Goal: Transaction & Acquisition: Obtain resource

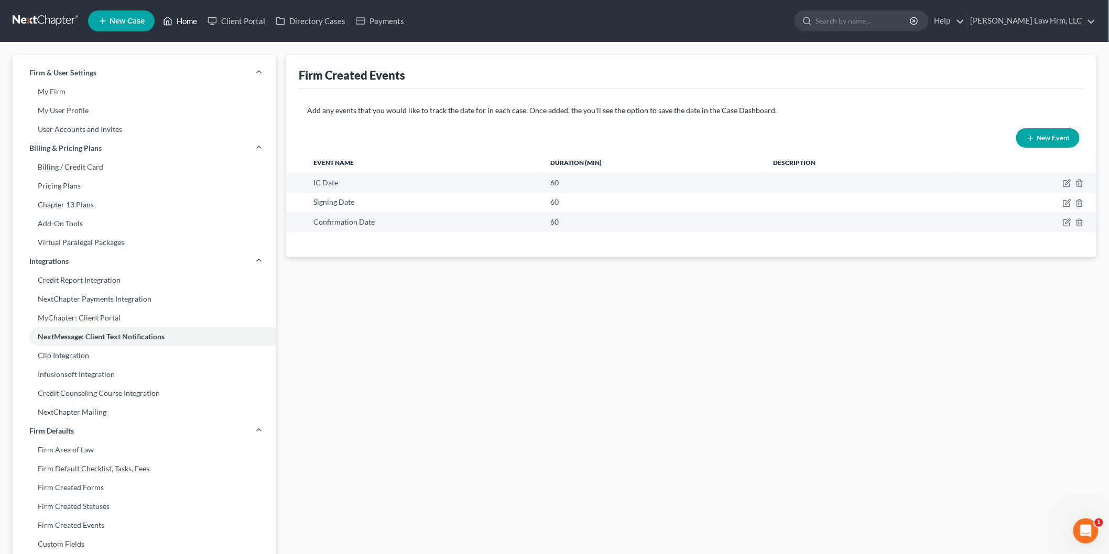
click at [183, 12] on link "Home" at bounding box center [180, 21] width 45 height 19
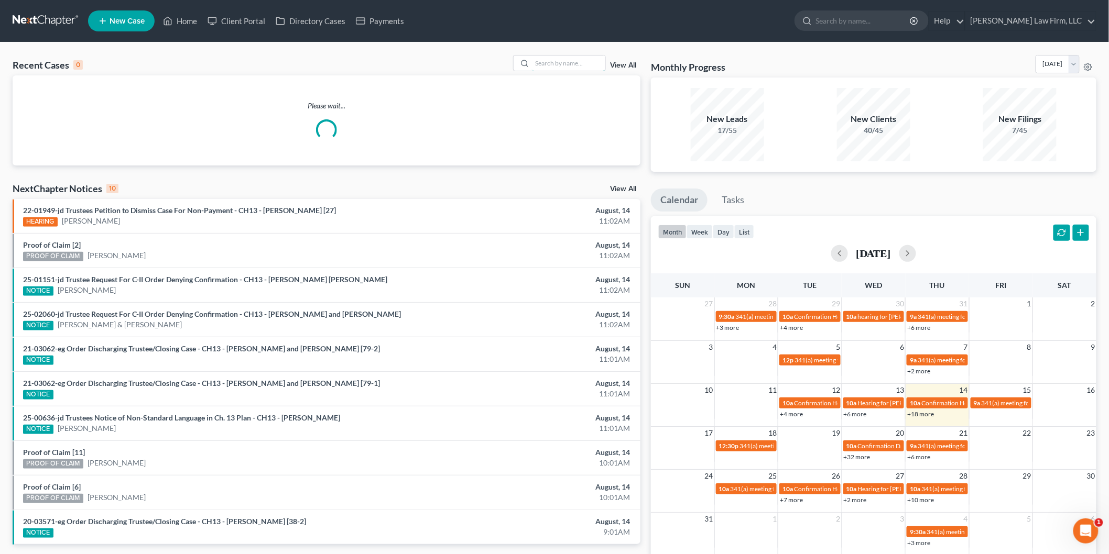
click at [574, 65] on input "search" at bounding box center [568, 63] width 73 height 15
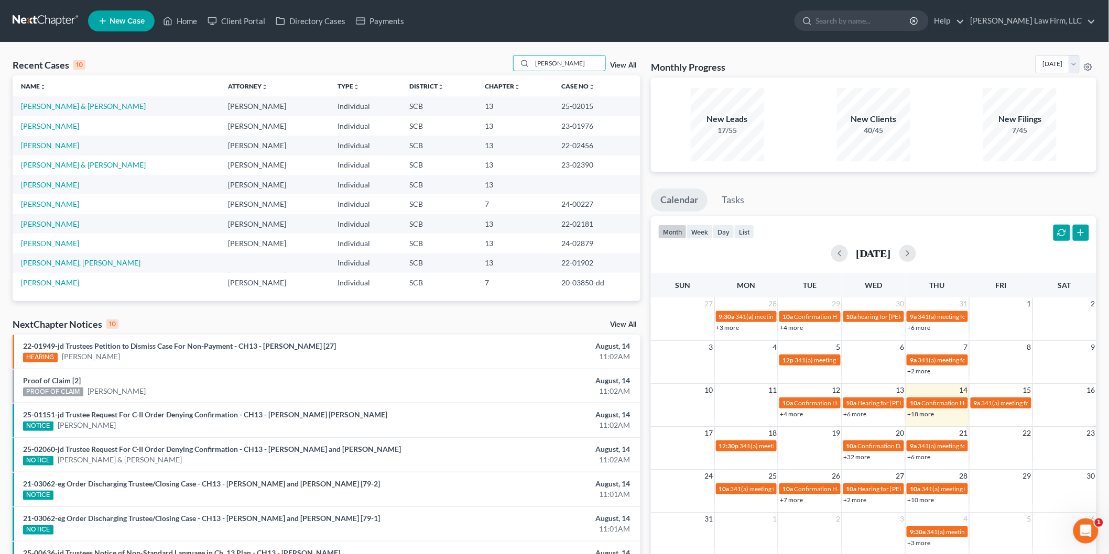
type input "[PERSON_NAME]"
click at [60, 110] on link "[PERSON_NAME] & [PERSON_NAME]" at bounding box center [83, 106] width 125 height 9
select select "0"
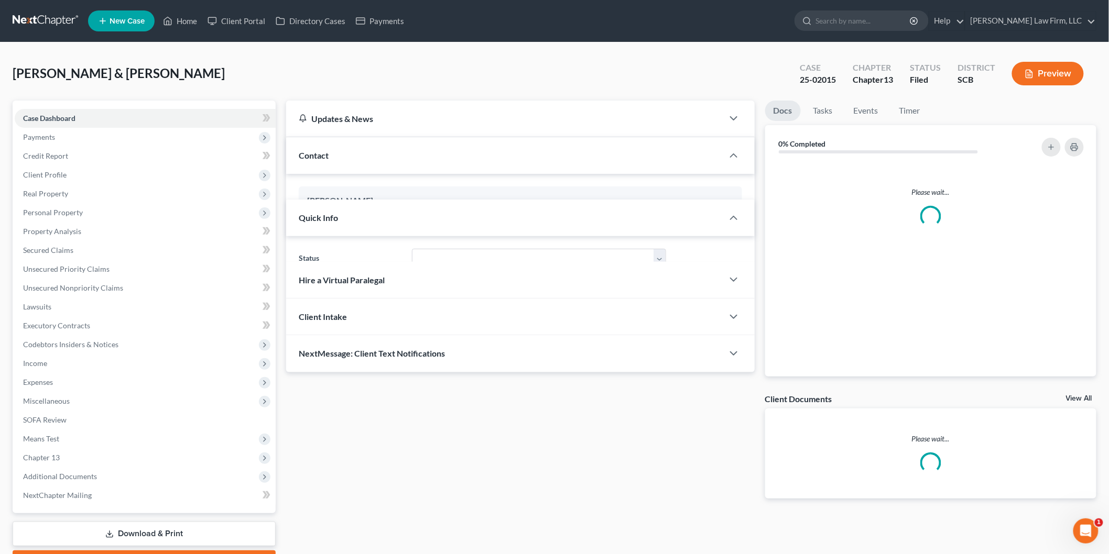
select select "3"
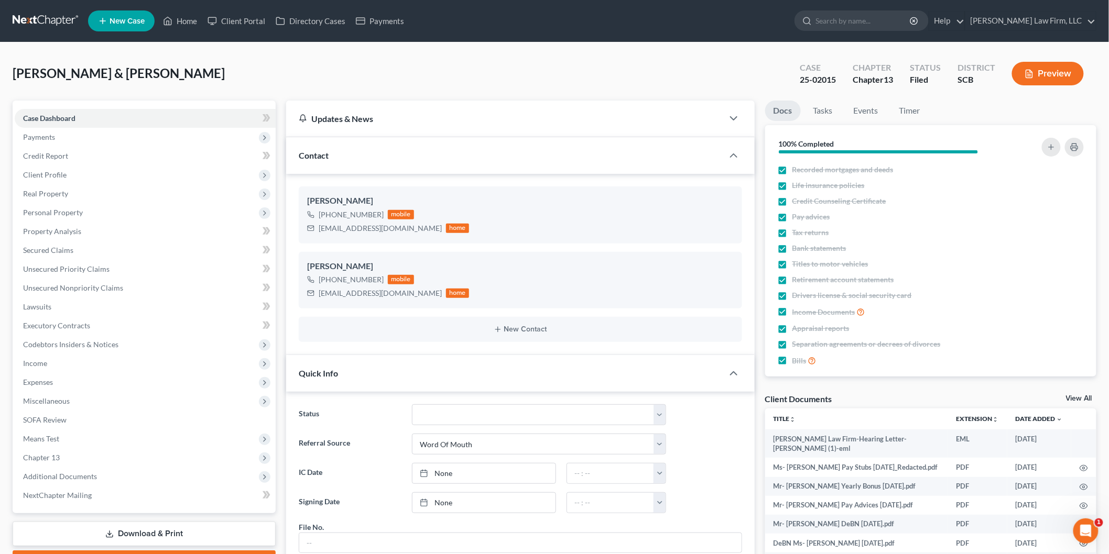
scroll to position [329, 0]
click at [1050, 68] on button "Preview" at bounding box center [1048, 74] width 72 height 24
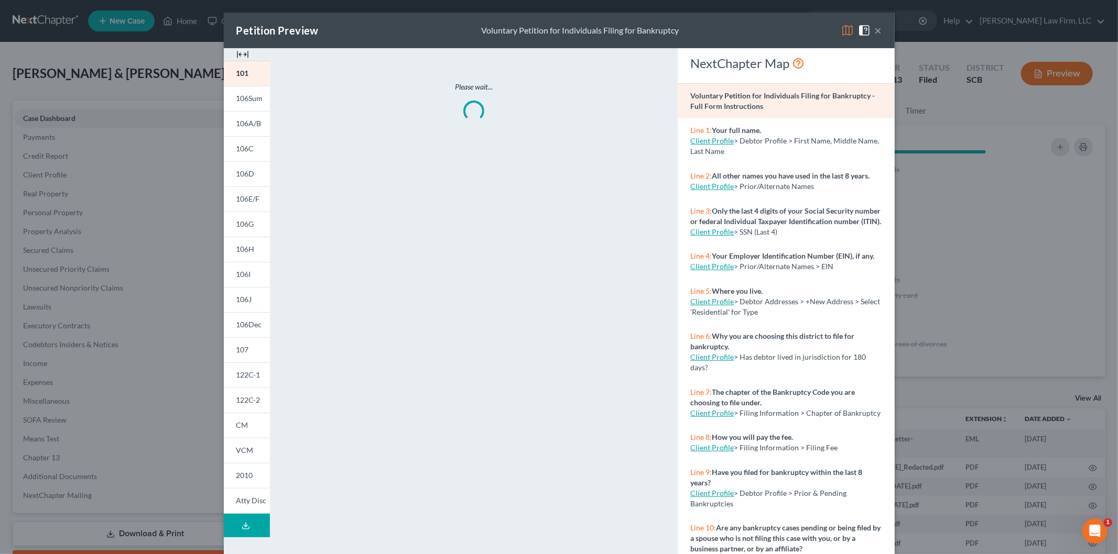
click at [236, 54] on img at bounding box center [242, 54] width 13 height 13
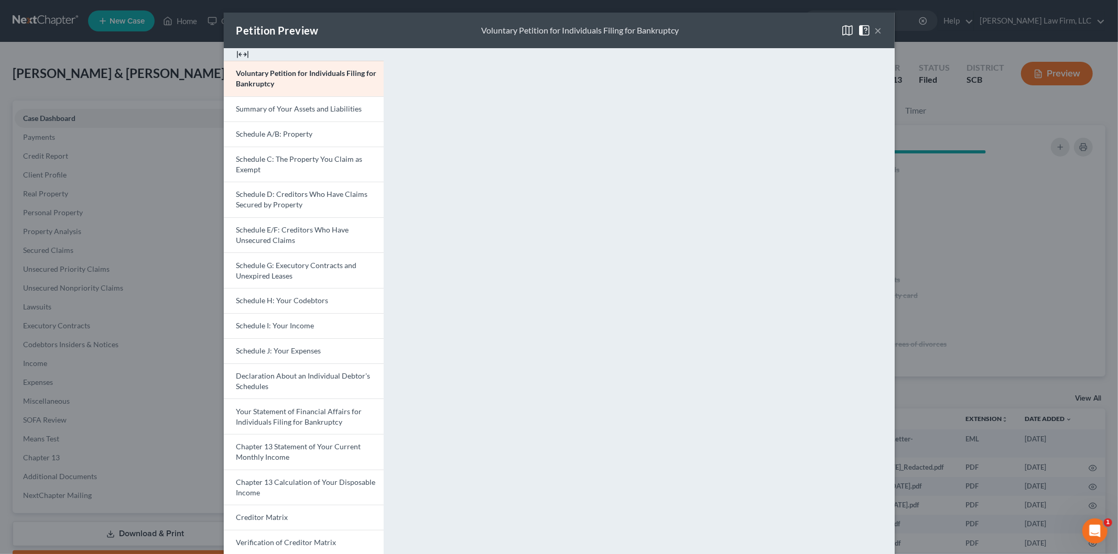
click at [292, 475] on link "Chapter 13 Calculation of Your Disposable Income" at bounding box center [304, 488] width 160 height 36
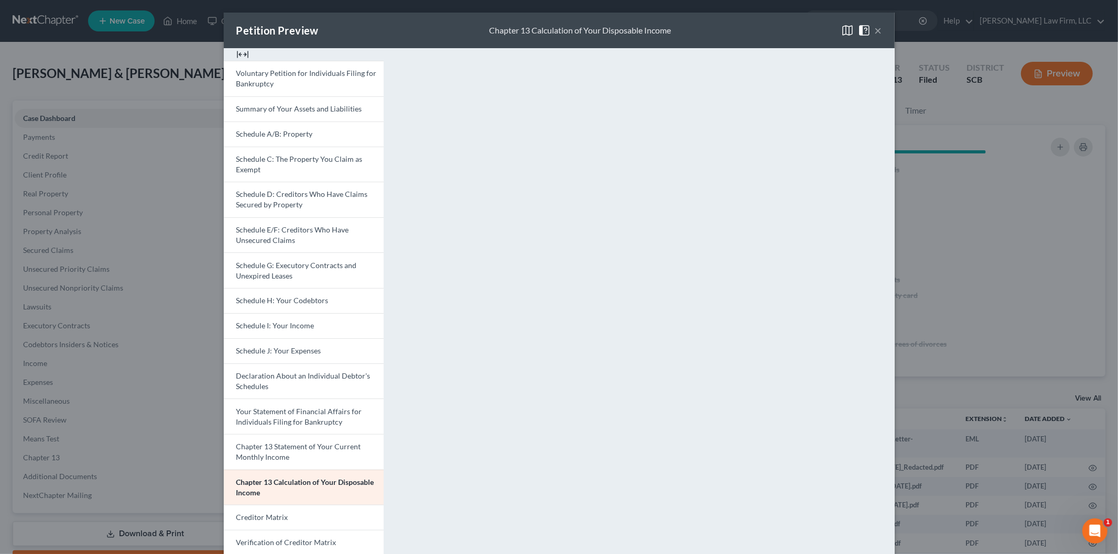
click at [875, 28] on button "×" at bounding box center [878, 30] width 7 height 13
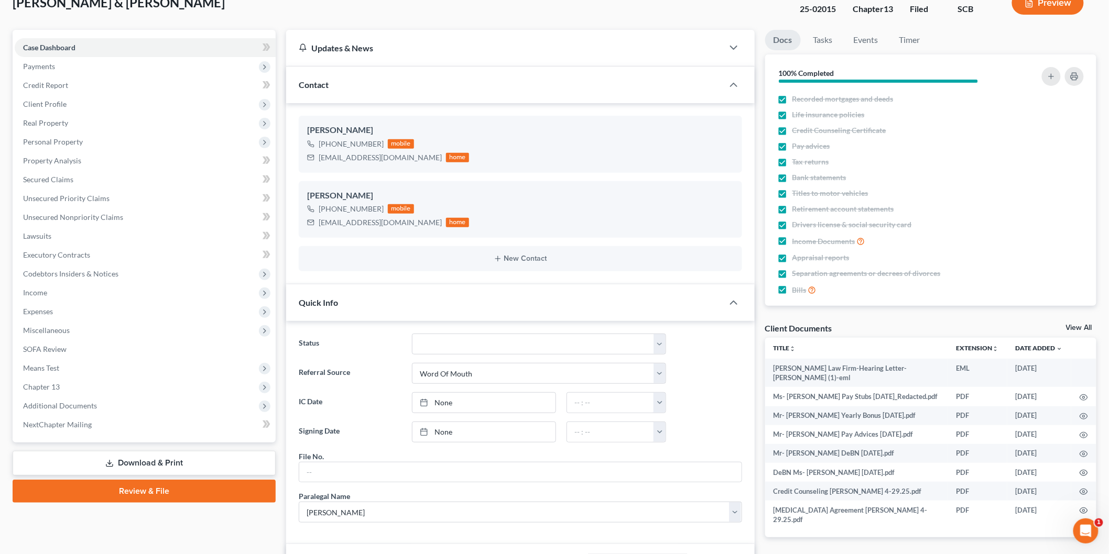
scroll to position [116, 0]
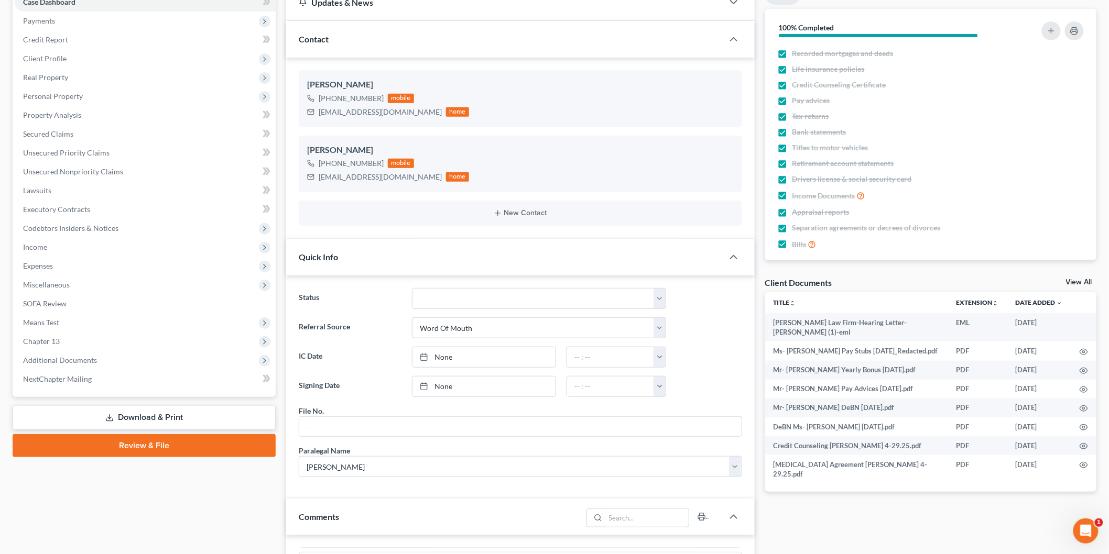
click at [126, 250] on span "Income" at bounding box center [145, 247] width 261 height 19
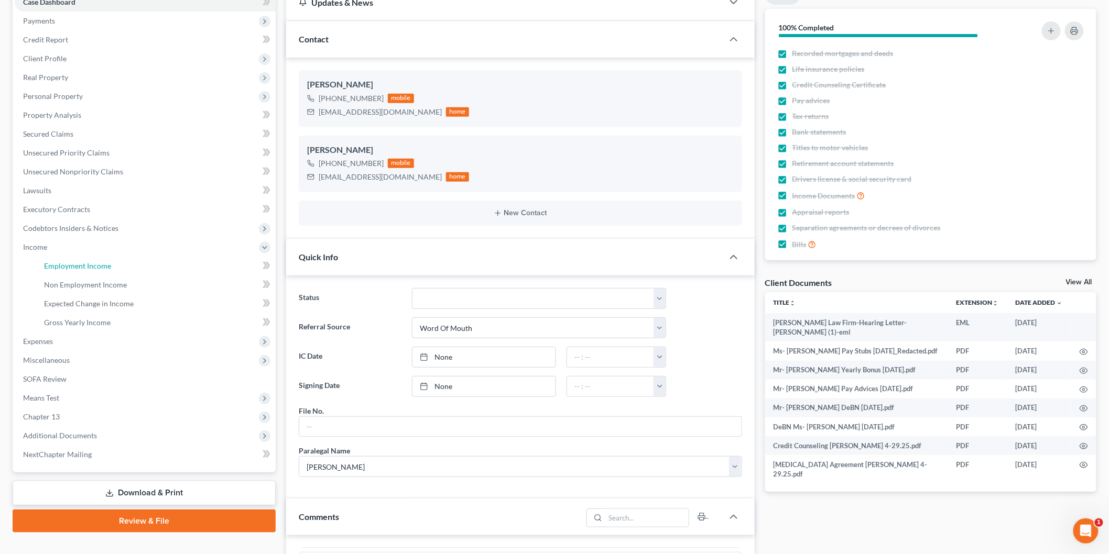
click at [126, 264] on link "Employment Income" at bounding box center [156, 266] width 240 height 19
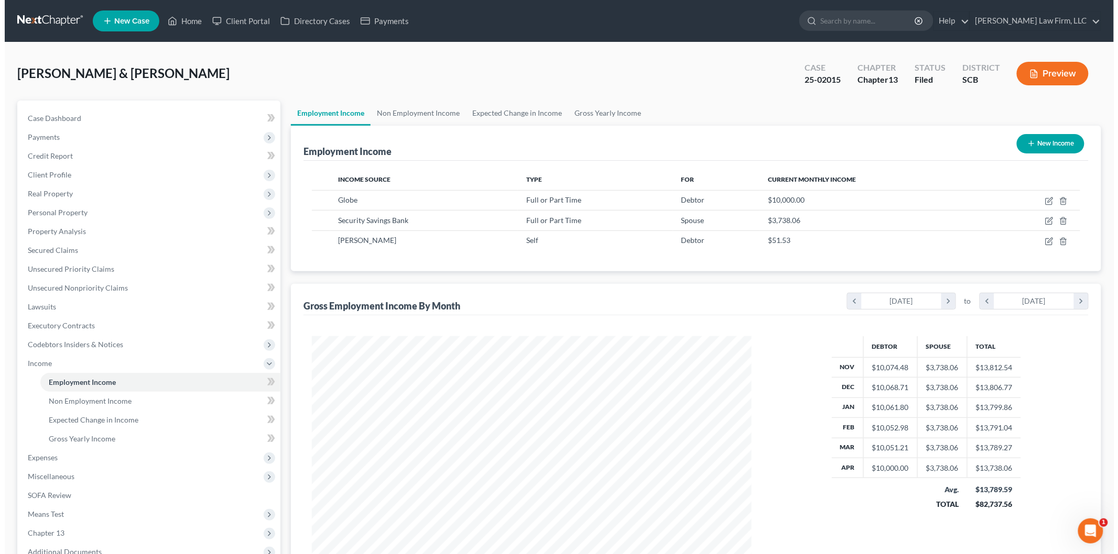
scroll to position [219, 460]
click at [1041, 197] on icon "button" at bounding box center [1044, 201] width 8 height 8
select select "0"
select select "28"
select select "1"
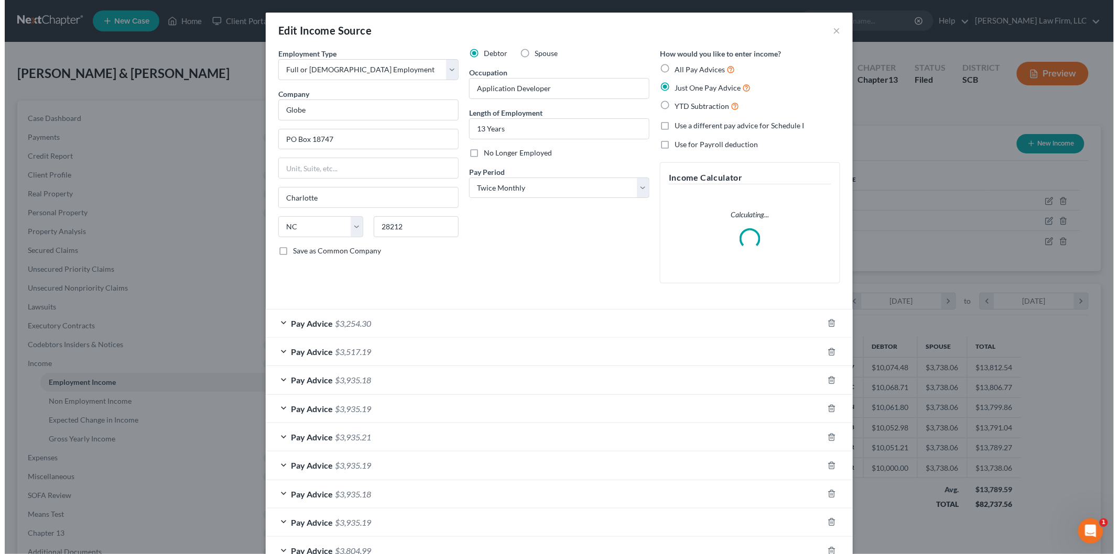
scroll to position [221, 464]
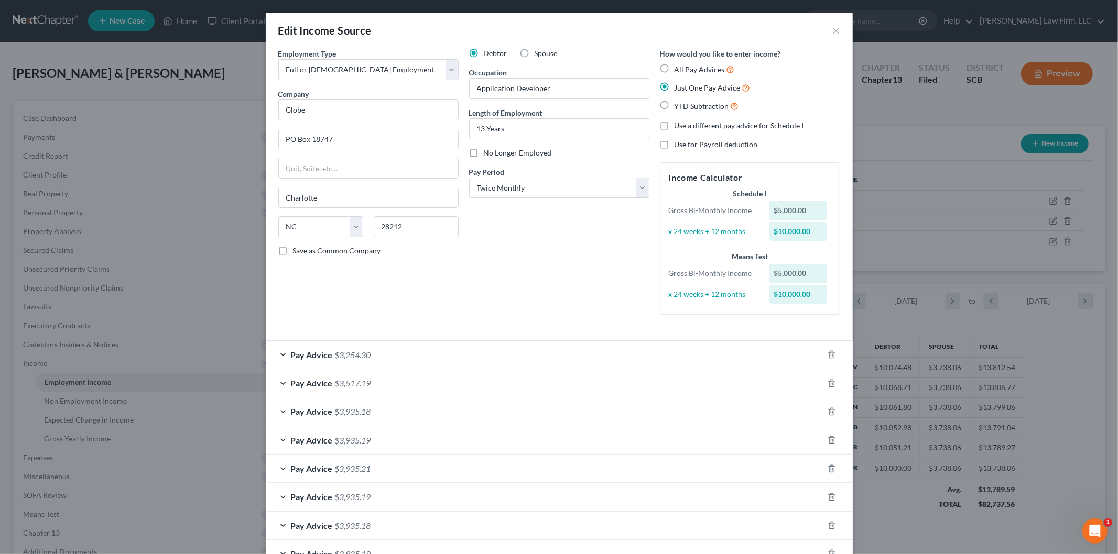
click at [674, 68] on label "All Pay Advices" at bounding box center [704, 69] width 60 height 12
click at [679, 68] on input "All Pay Advices" at bounding box center [682, 66] width 7 height 7
radio input "true"
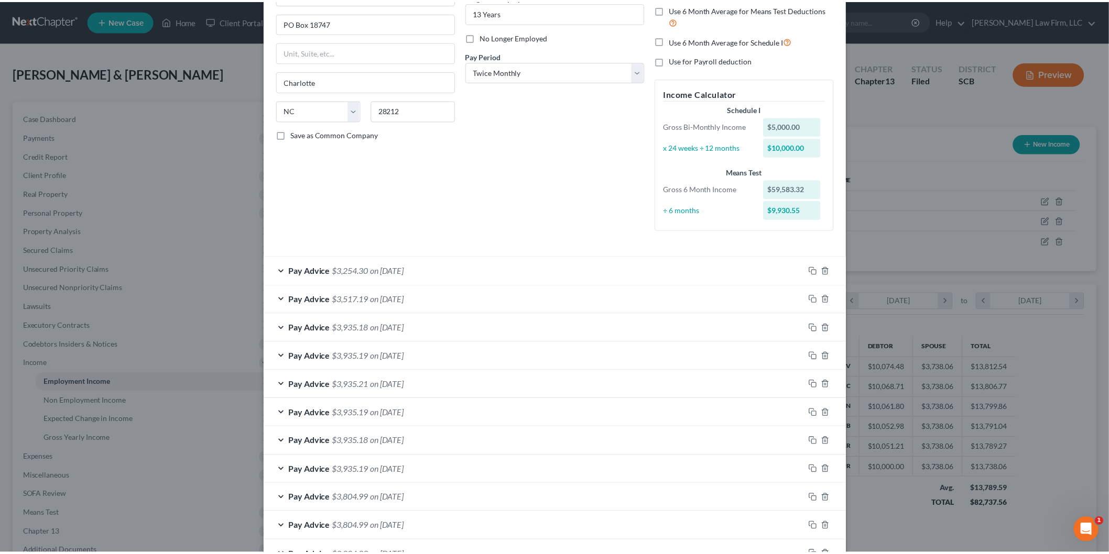
scroll to position [0, 0]
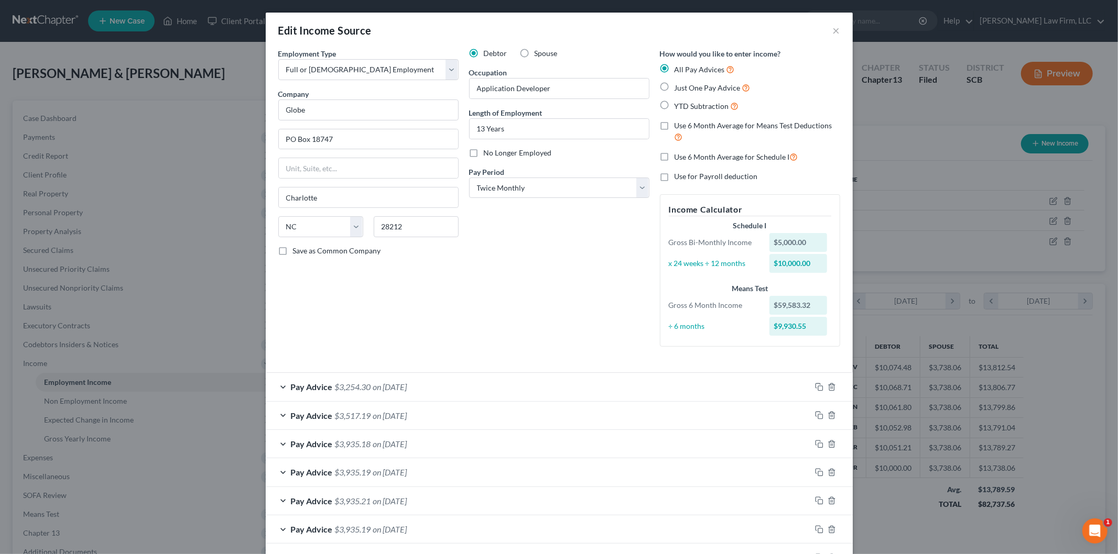
click at [827, 30] on div "Edit Income Source ×" at bounding box center [559, 31] width 587 height 36
click at [834, 28] on button "×" at bounding box center [836, 30] width 7 height 13
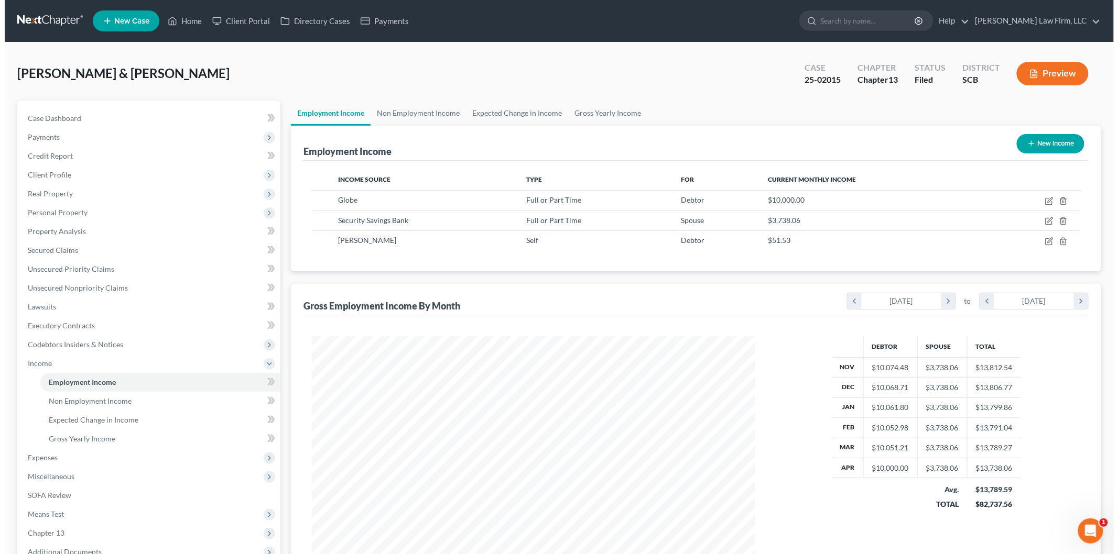
scroll to position [523759, 523518]
click at [1045, 238] on icon "button" at bounding box center [1044, 241] width 8 height 8
select select "1"
select select "42"
select select "0"
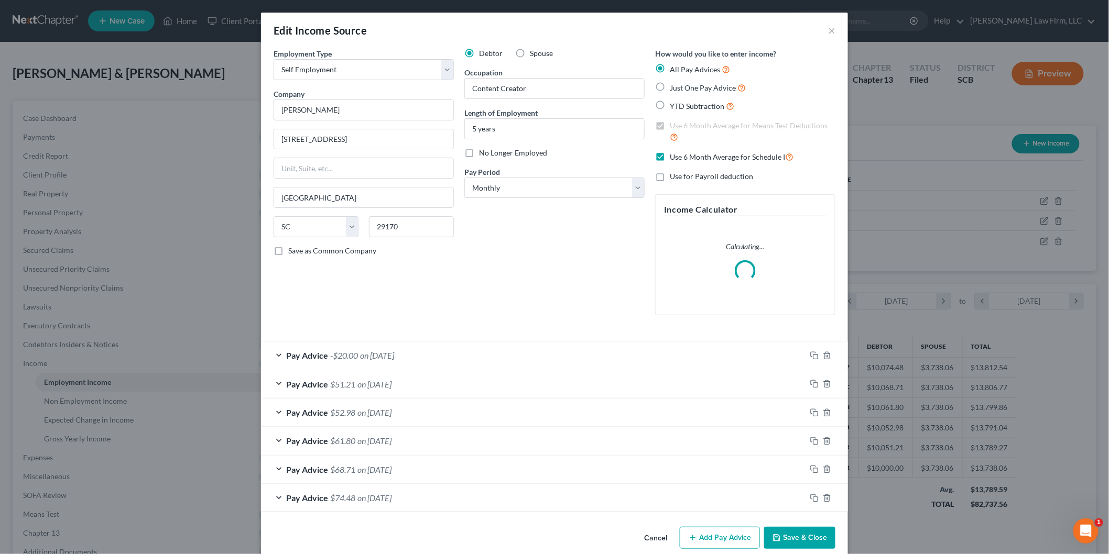
scroll to position [221, 464]
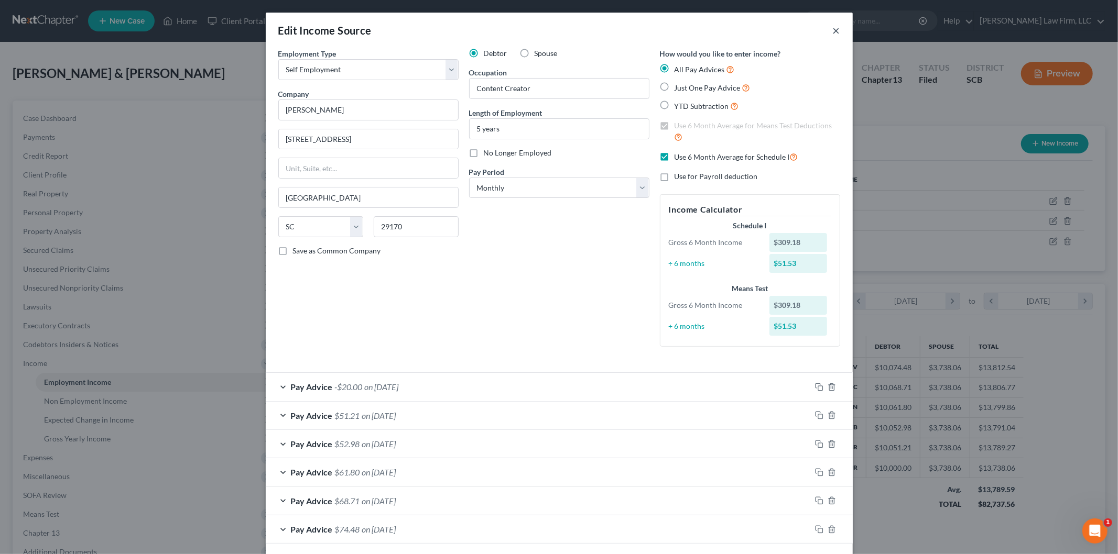
click at [833, 30] on button "×" at bounding box center [836, 30] width 7 height 13
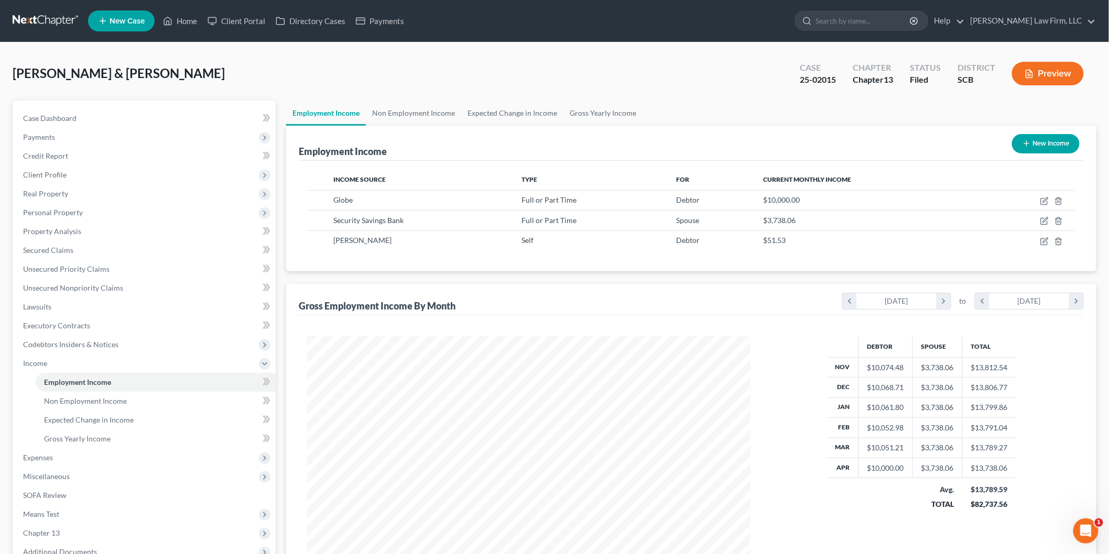
scroll to position [523759, 523518]
click at [60, 114] on span "Case Dashboard" at bounding box center [49, 118] width 53 height 9
select select "0"
select select "3"
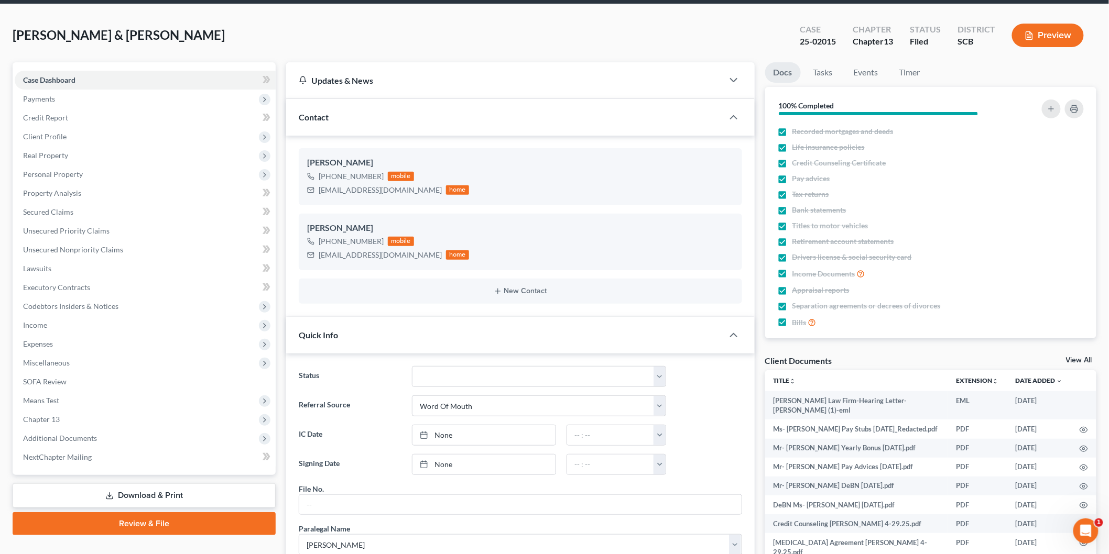
scroll to position [58, 0]
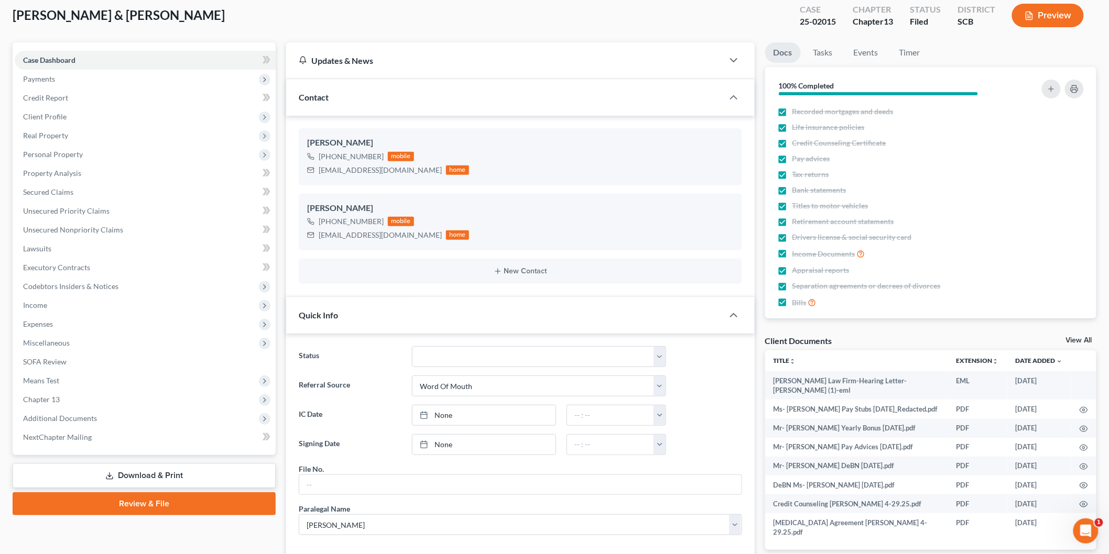
click at [140, 464] on link "Download & Print" at bounding box center [144, 476] width 263 height 25
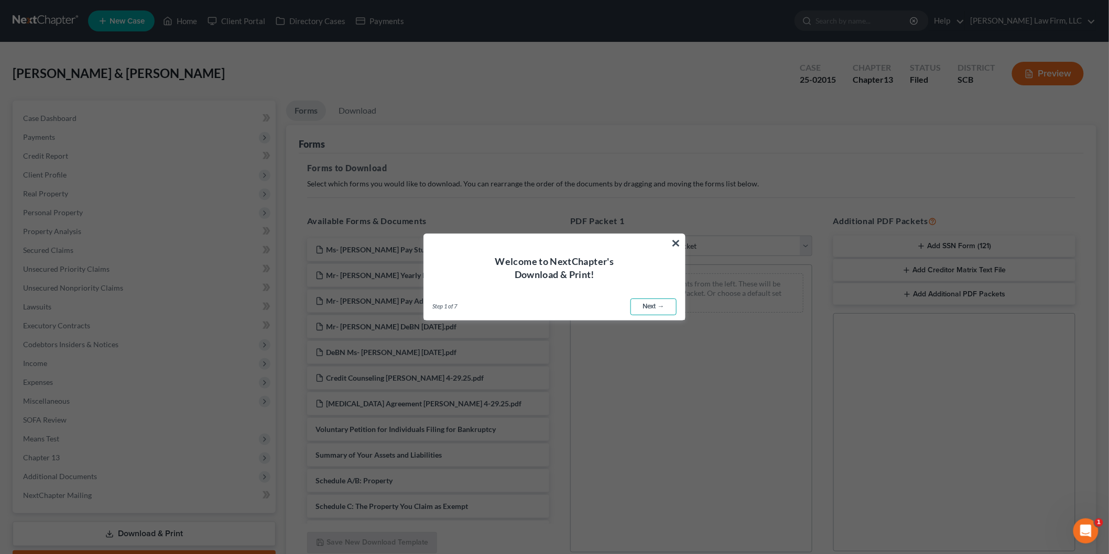
click at [661, 304] on link "Next →" at bounding box center [653, 307] width 46 height 17
select select "0"
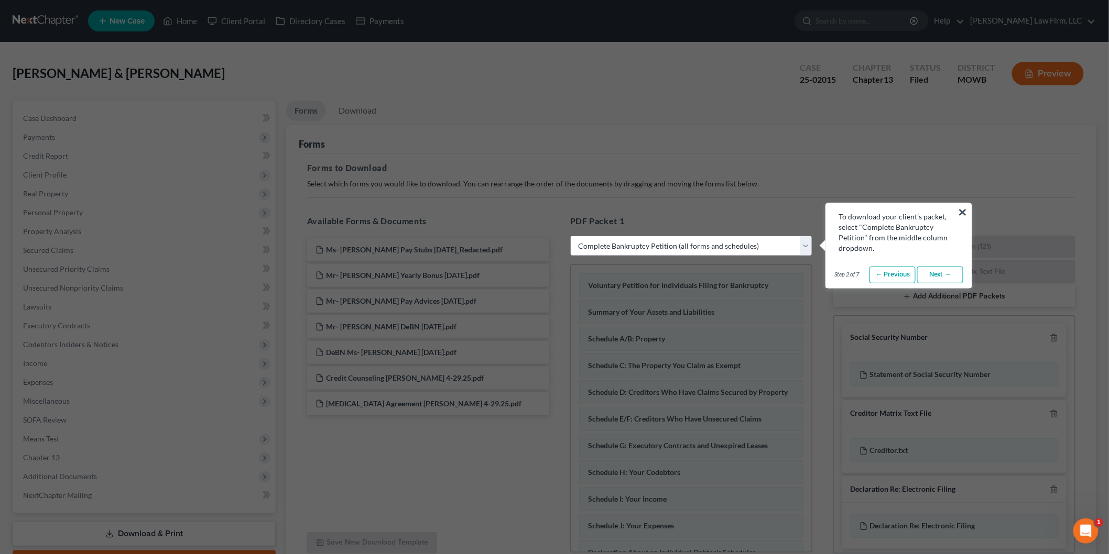
click at [967, 206] on div "To download your client's packet, select "Complete Bankruptcy Petition" from th…" at bounding box center [899, 228] width 146 height 50
click at [965, 207] on button "×" at bounding box center [962, 212] width 10 height 17
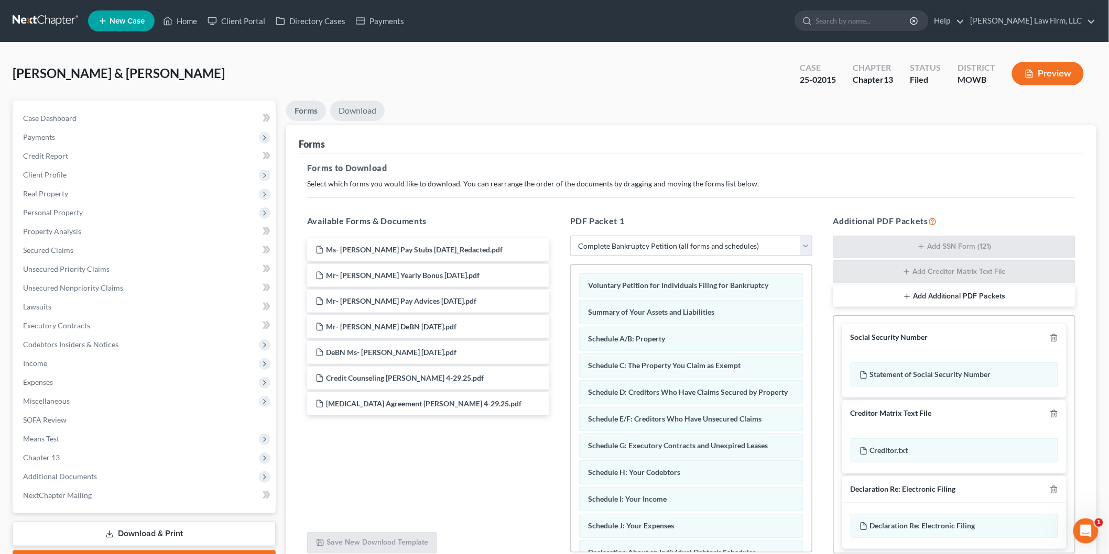
click at [360, 107] on link "Download" at bounding box center [357, 111] width 54 height 20
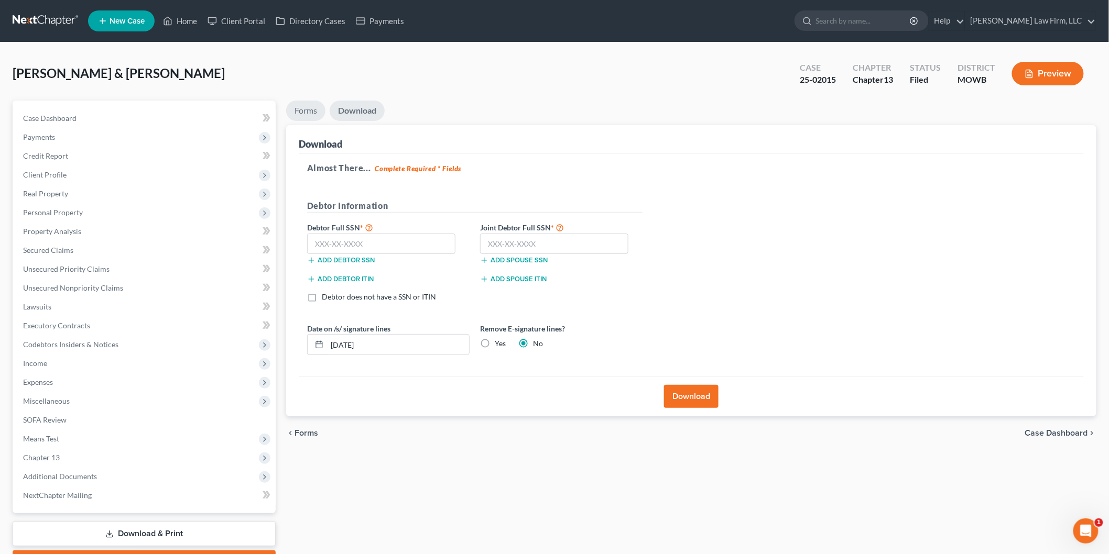
click at [289, 105] on link "Forms" at bounding box center [305, 111] width 39 height 20
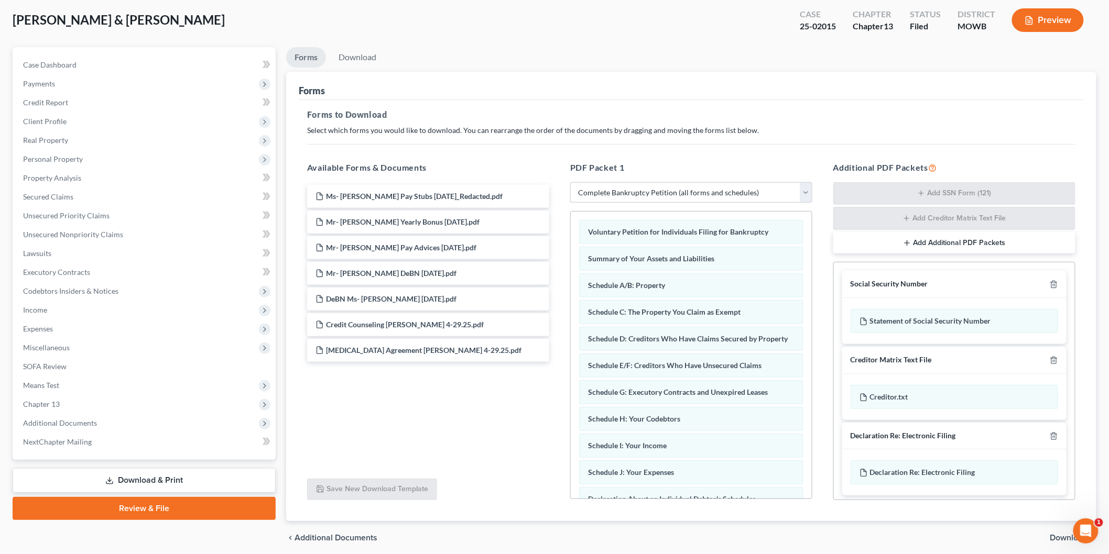
scroll to position [93, 0]
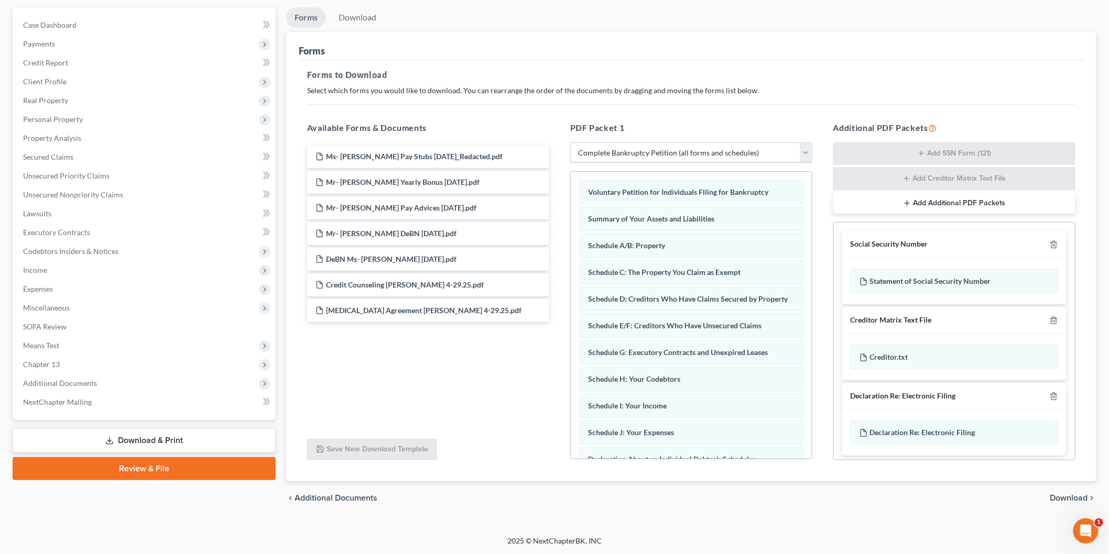
click at [611, 154] on select "Choose Default Petition PDF Packet Complete Bankruptcy Petition (all forms and …" at bounding box center [691, 153] width 242 height 21
select select
click at [570, 143] on select "Choose Default Petition PDF Packet Complete Bankruptcy Petition (all forms and …" at bounding box center [691, 153] width 242 height 21
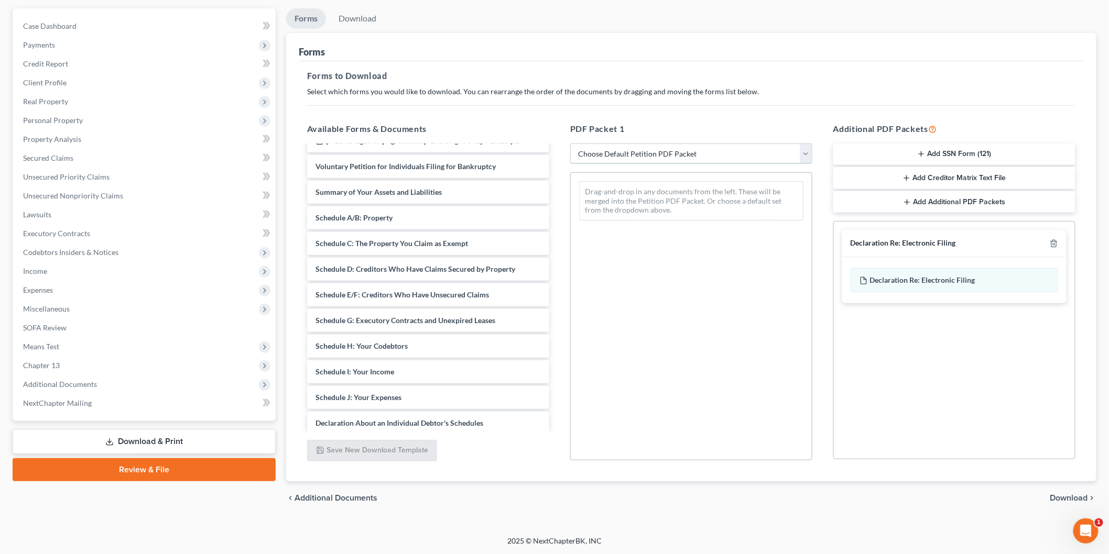
scroll to position [291, 0]
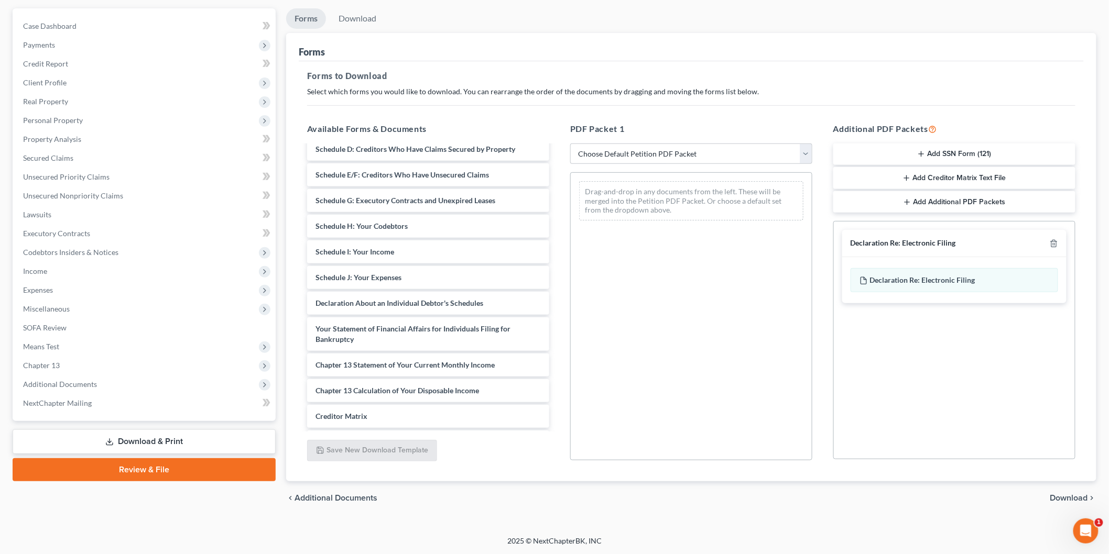
click at [558, 265] on div "Ms- [PERSON_NAME] Pay Stubs [DATE]_Redacted.pdf Mr- [PERSON_NAME] Yearly Bonus …" at bounding box center [428, 185] width 259 height 660
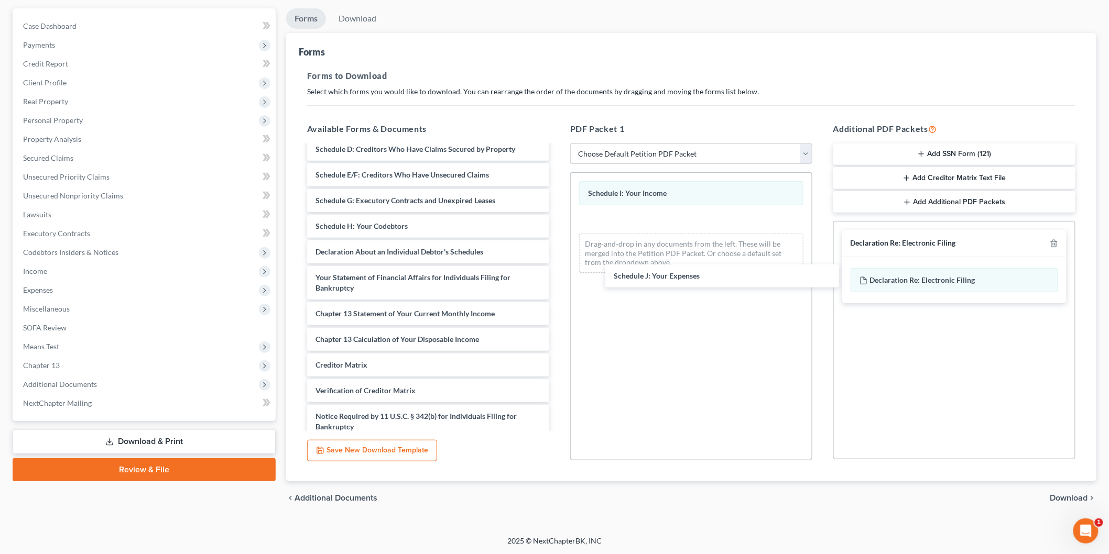
drag, startPoint x: 422, startPoint y: 249, endPoint x: 663, endPoint y: 276, distance: 242.0
click at [558, 274] on div "Schedule J: Your Expenses Ms- [PERSON_NAME] Pay Stubs [DATE]_Redacted.pdf Mr- […" at bounding box center [428, 159] width 259 height 609
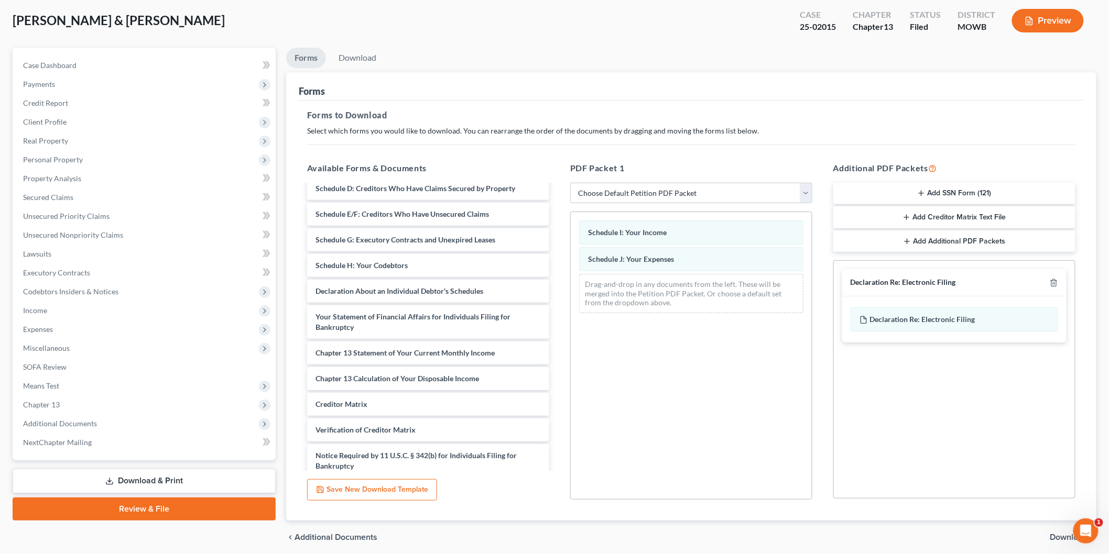
scroll to position [92, 0]
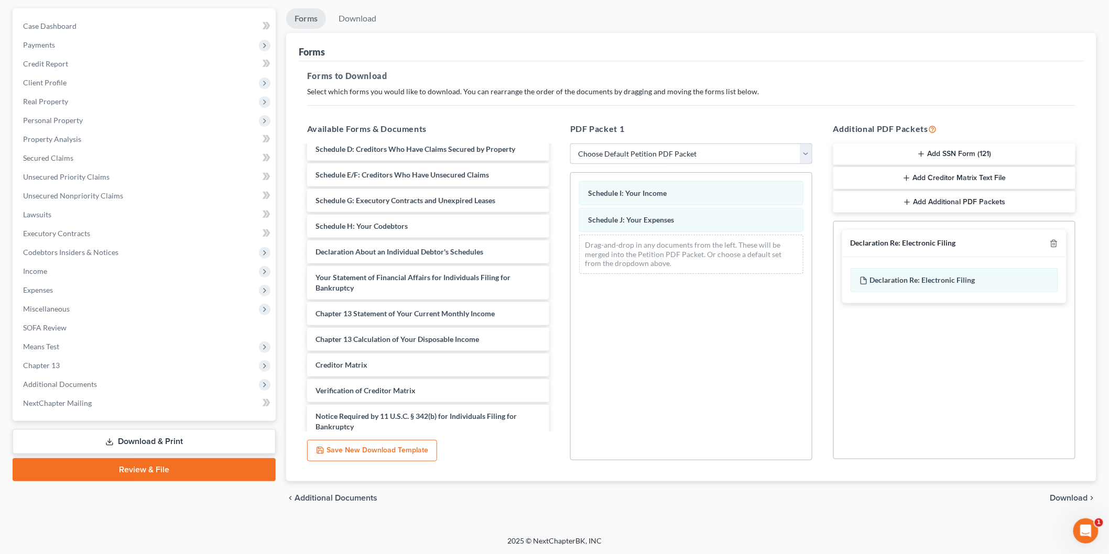
click at [1076, 499] on span "Download" at bounding box center [1069, 498] width 38 height 8
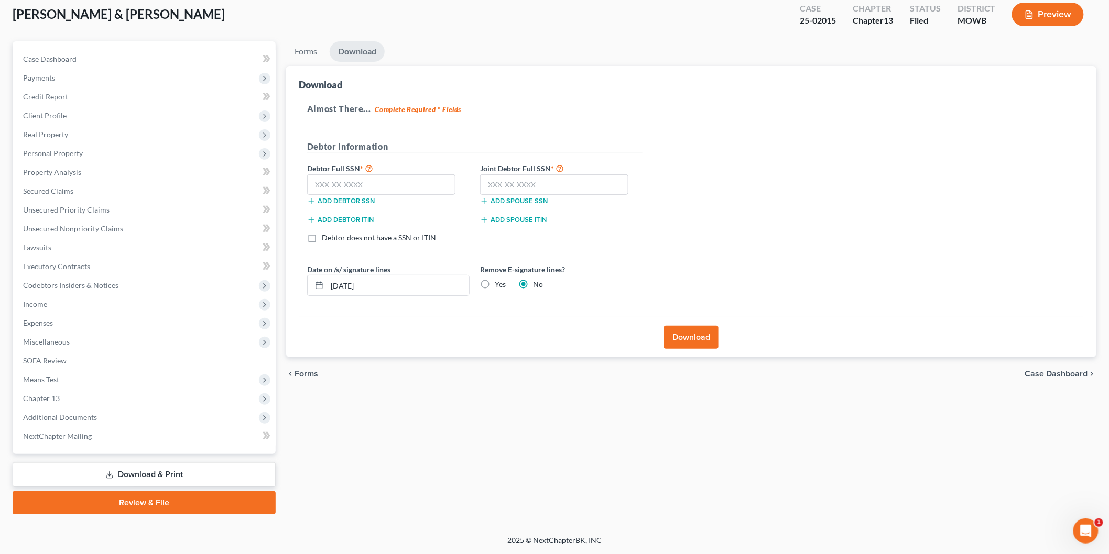
scroll to position [58, 0]
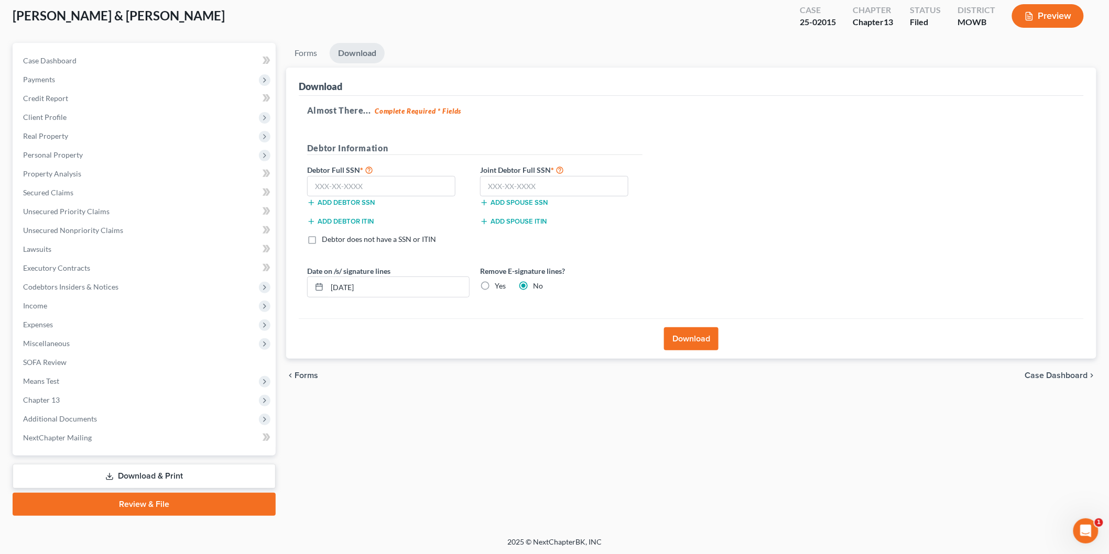
select select "2"
select select "0"
select select "3"
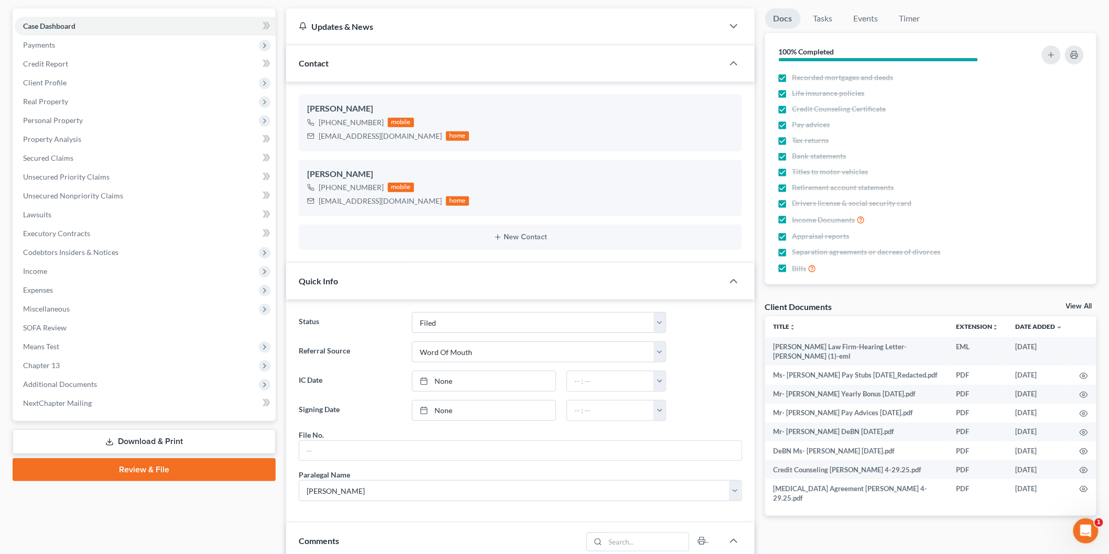
scroll to position [329, 0]
click at [146, 443] on link "Download & Print" at bounding box center [144, 442] width 263 height 25
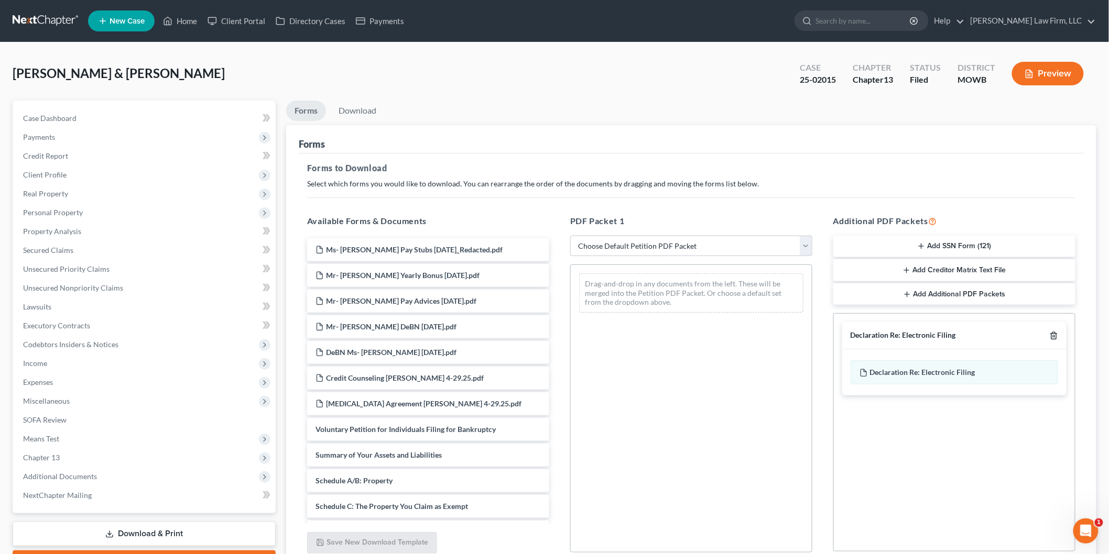
click at [1050, 335] on icon "button" at bounding box center [1054, 336] width 8 height 8
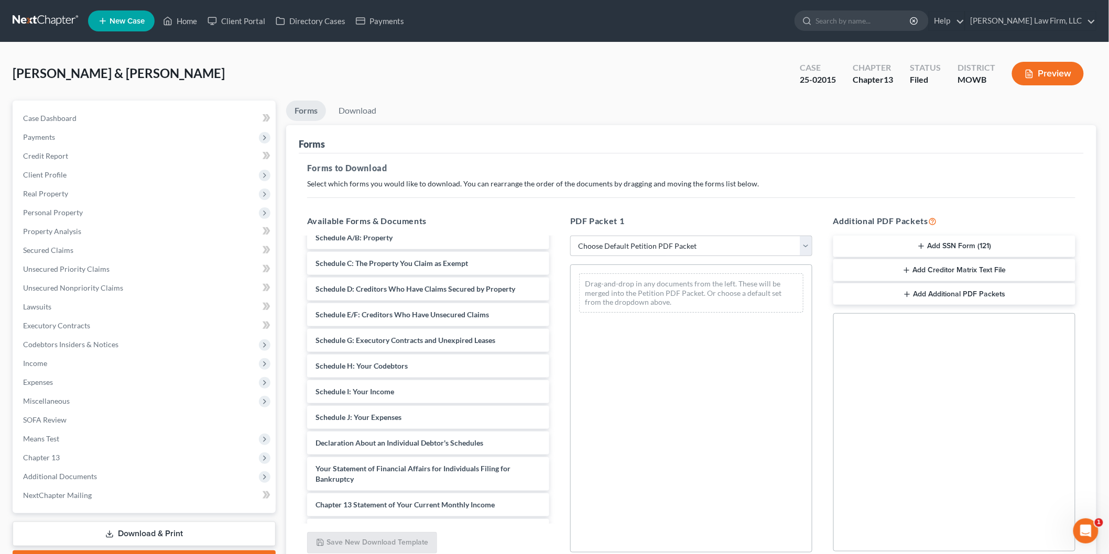
scroll to position [291, 0]
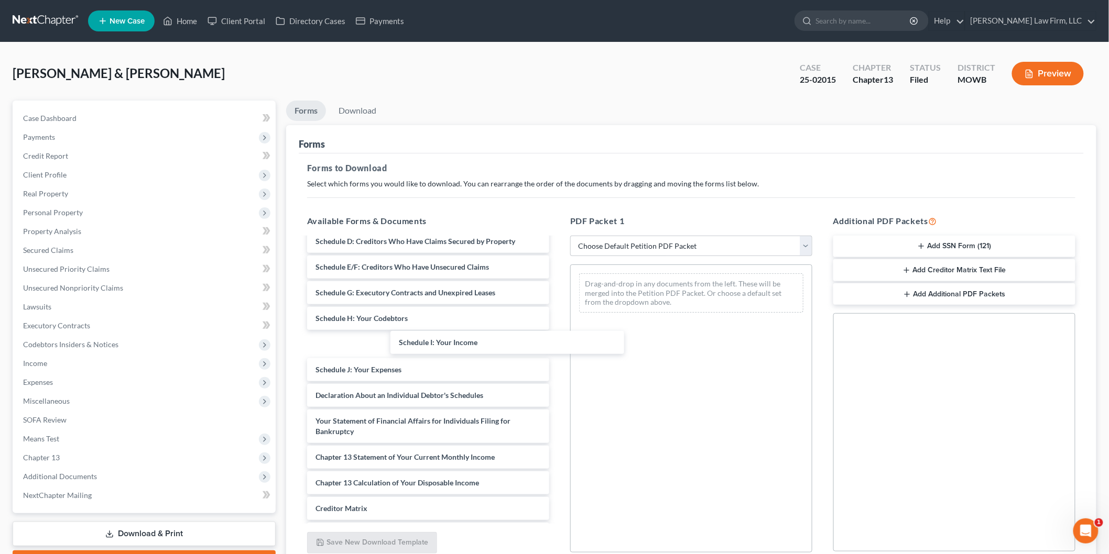
drag, startPoint x: 425, startPoint y: 345, endPoint x: 728, endPoint y: 320, distance: 303.9
click at [558, 341] on div "Schedule I: Your Income Ms- [PERSON_NAME] Pay Stubs [DATE]_Redacted.pdf Mr- [PE…" at bounding box center [428, 278] width 259 height 660
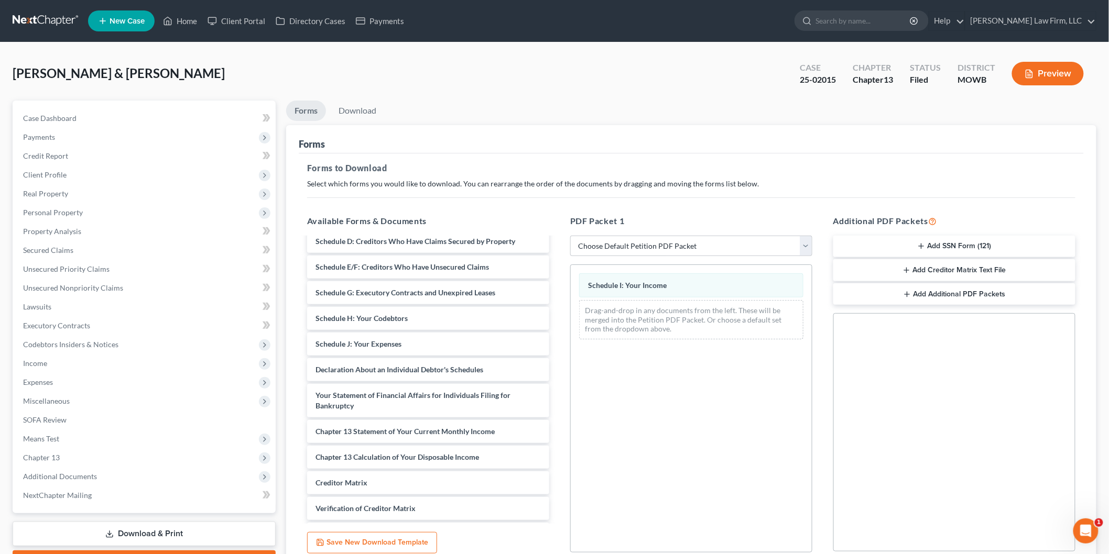
click at [558, 370] on div "Ms- [PERSON_NAME] Pay Stubs [DATE]_Redacted.pdf Mr- [PERSON_NAME] Yearly Bonus …" at bounding box center [428, 265] width 259 height 635
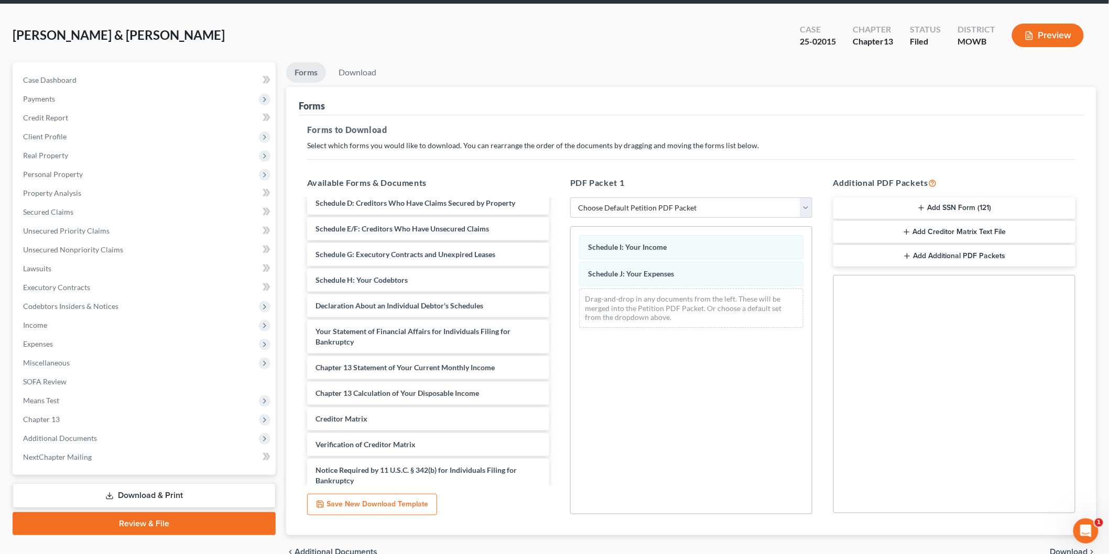
scroll to position [58, 0]
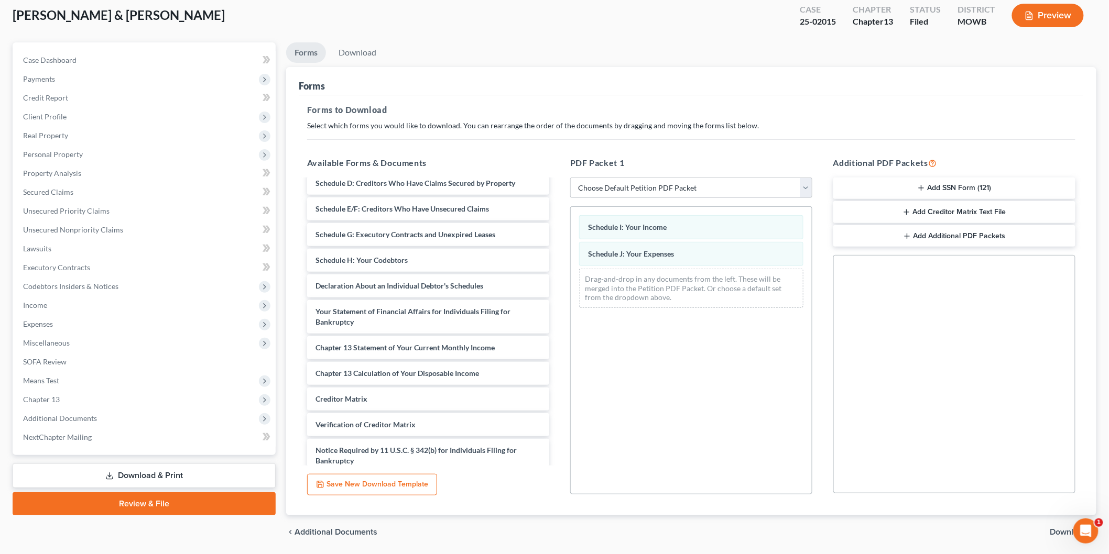
click at [1054, 530] on span "Download" at bounding box center [1069, 532] width 38 height 8
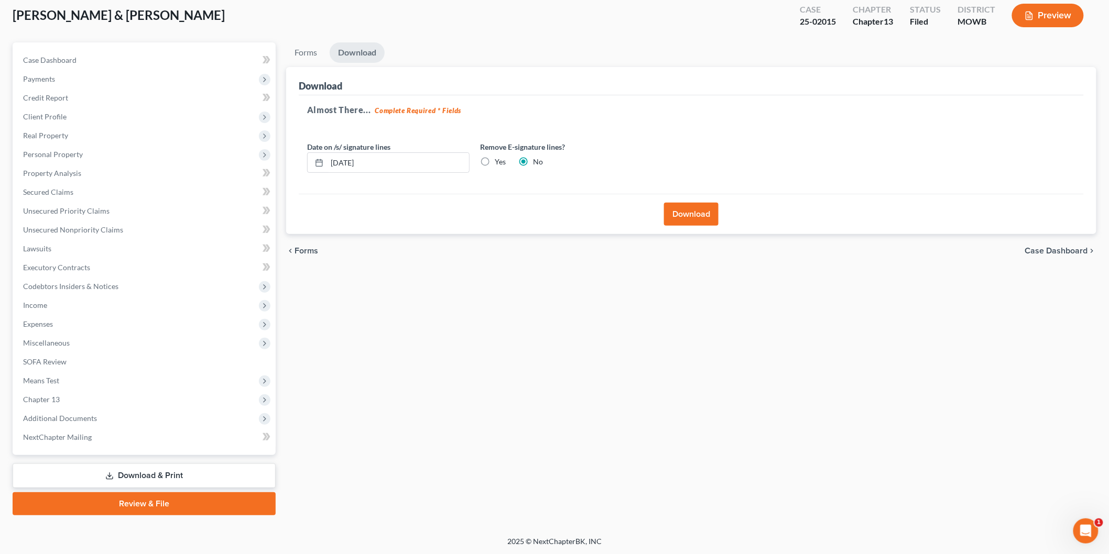
scroll to position [58, 0]
click at [683, 212] on button "Download" at bounding box center [691, 214] width 54 height 23
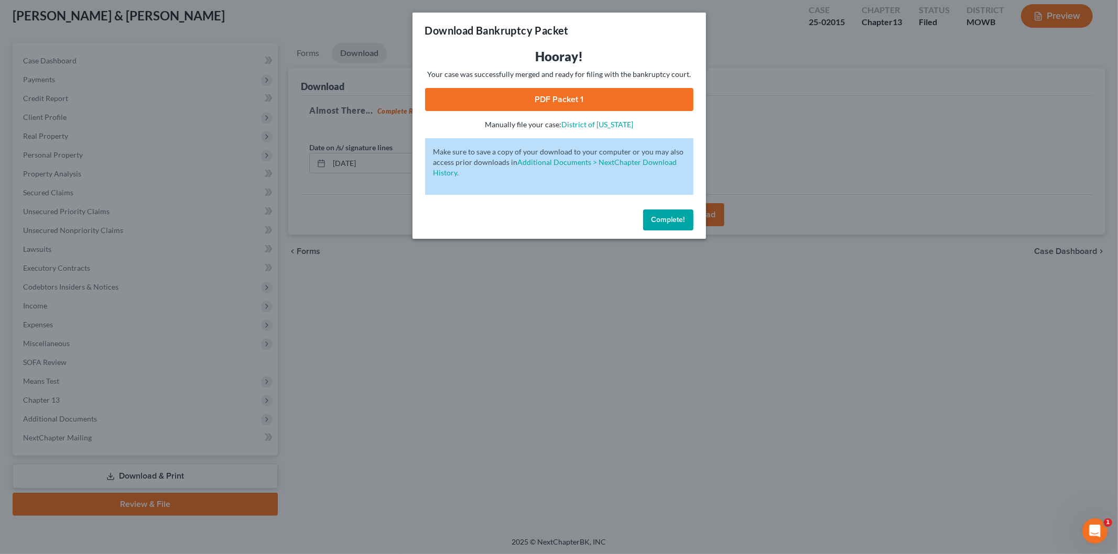
click at [551, 100] on link "PDF Packet 1" at bounding box center [559, 99] width 268 height 23
drag, startPoint x: 689, startPoint y: 215, endPoint x: 380, endPoint y: 245, distance: 310.1
click at [688, 215] on button "Complete!" at bounding box center [668, 220] width 50 height 21
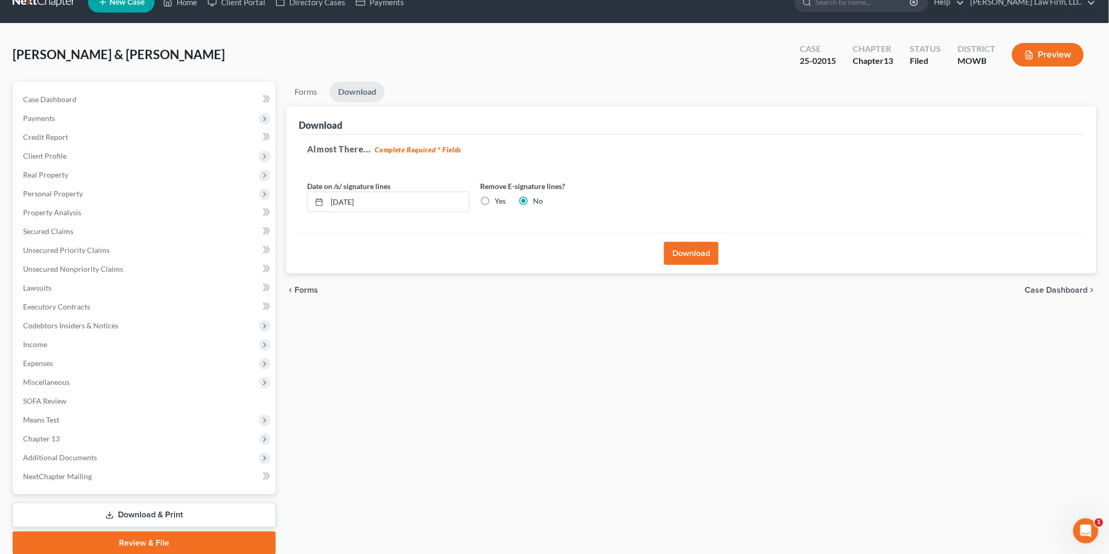
scroll to position [0, 0]
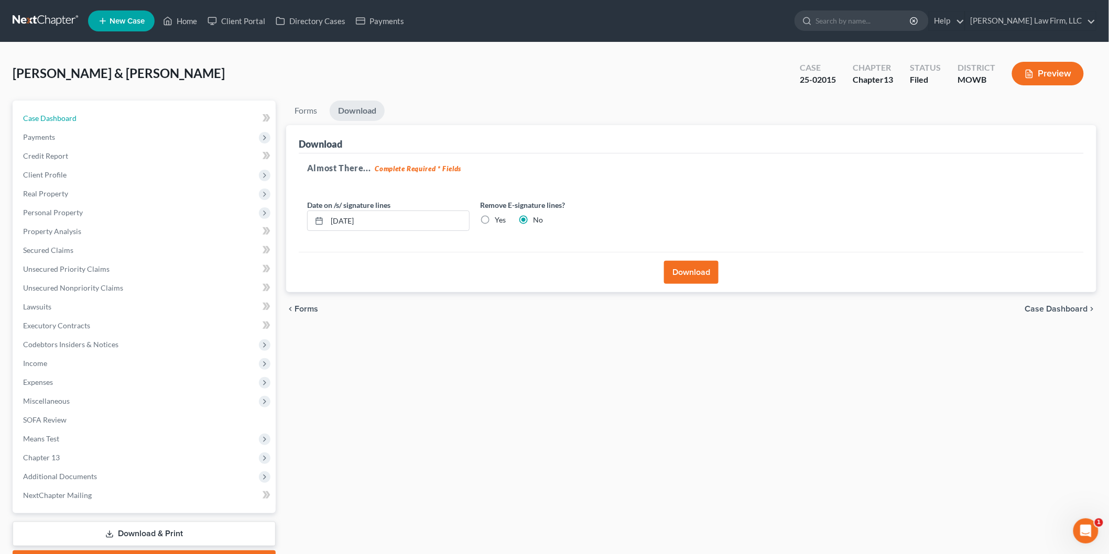
click at [65, 115] on span "Case Dashboard" at bounding box center [49, 118] width 53 height 9
select select "0"
select select "3"
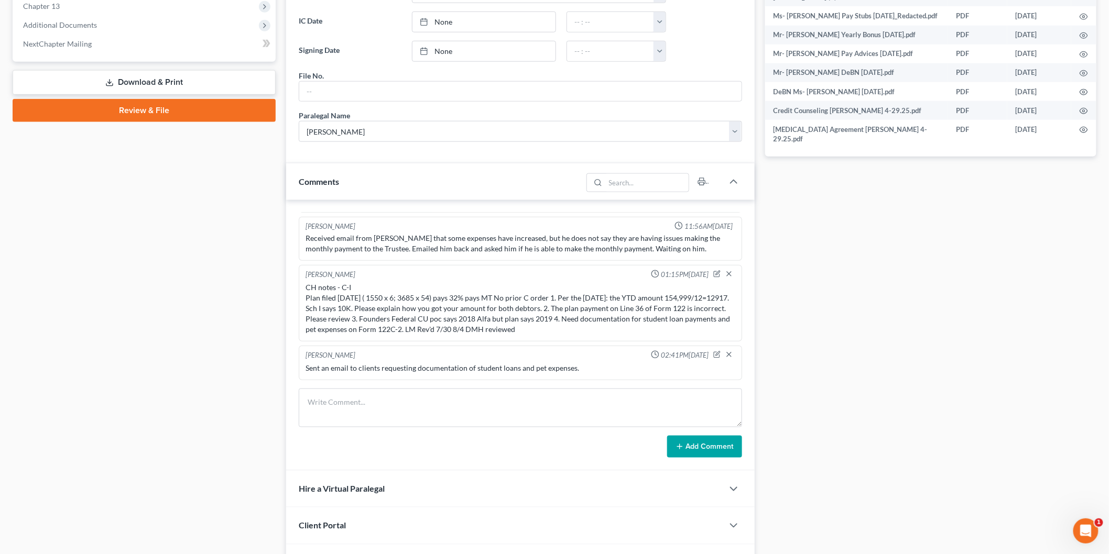
scroll to position [519, 0]
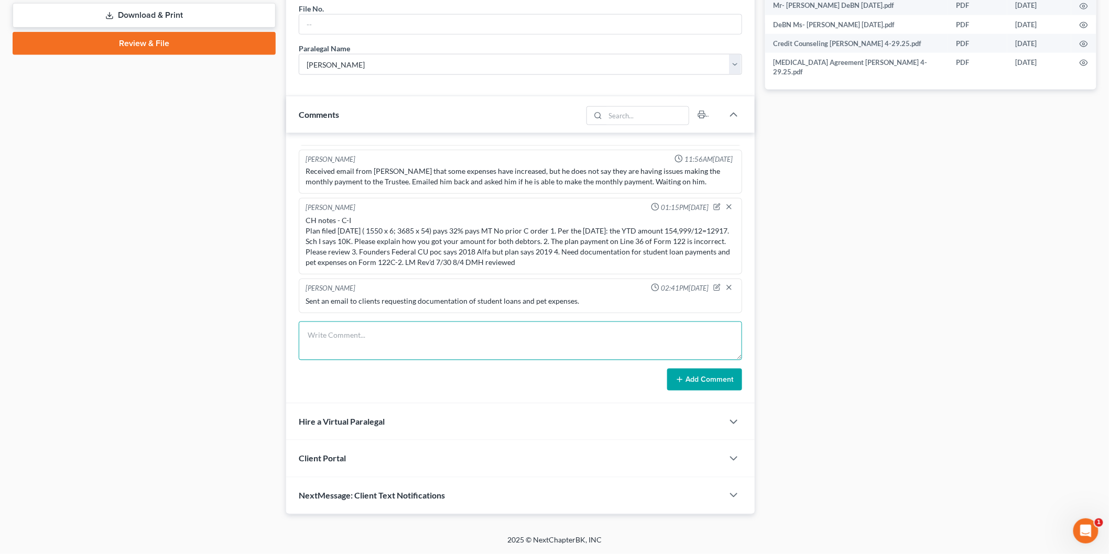
click at [396, 333] on textarea at bounding box center [520, 341] width 443 height 39
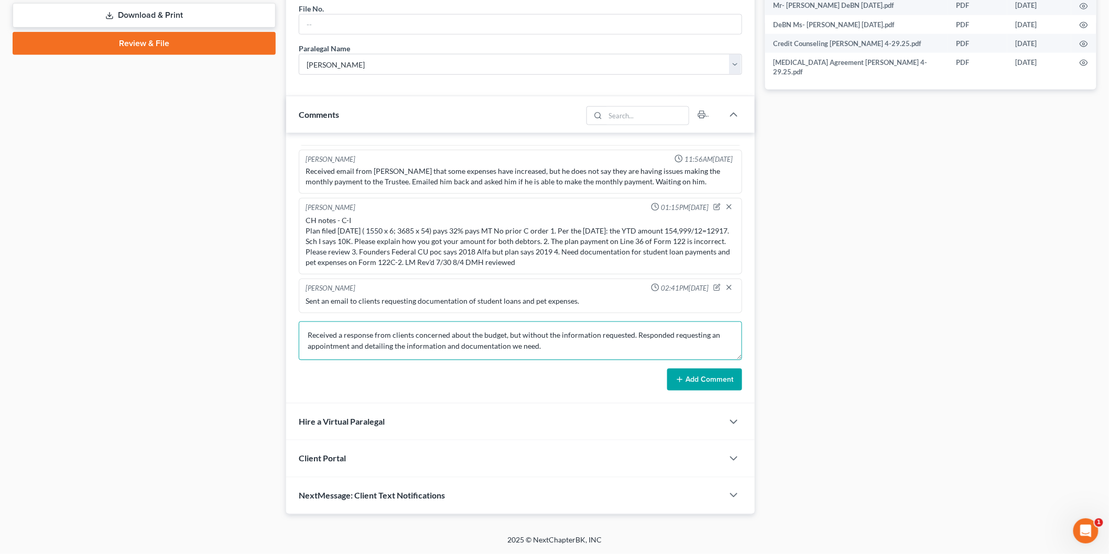
type textarea "Received a response from clients concerned about the budget, but without the in…"
click at [690, 386] on button "Add Comment" at bounding box center [704, 380] width 75 height 22
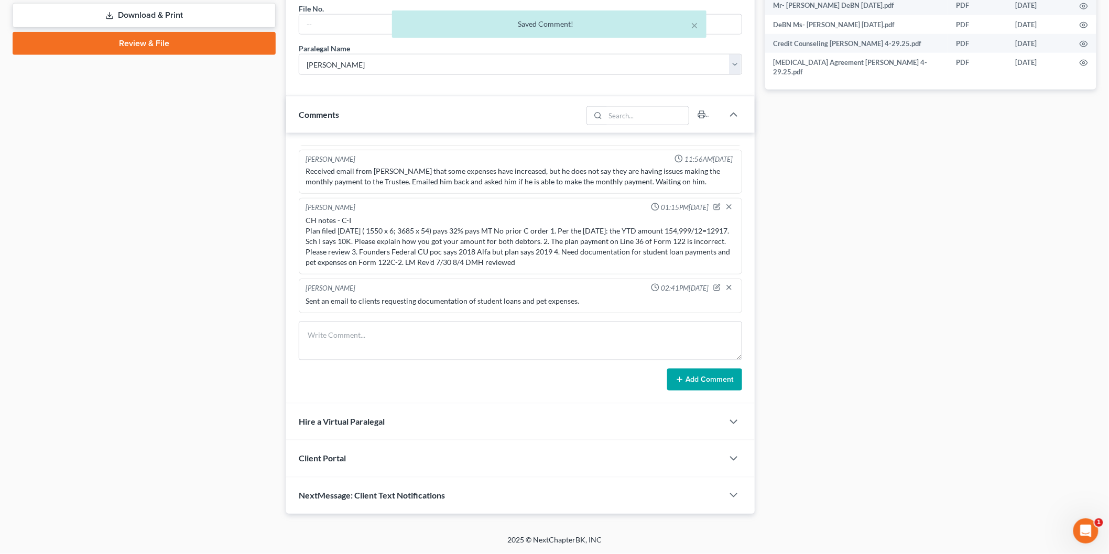
scroll to position [379, 0]
